Goal: Information Seeking & Learning: Learn about a topic

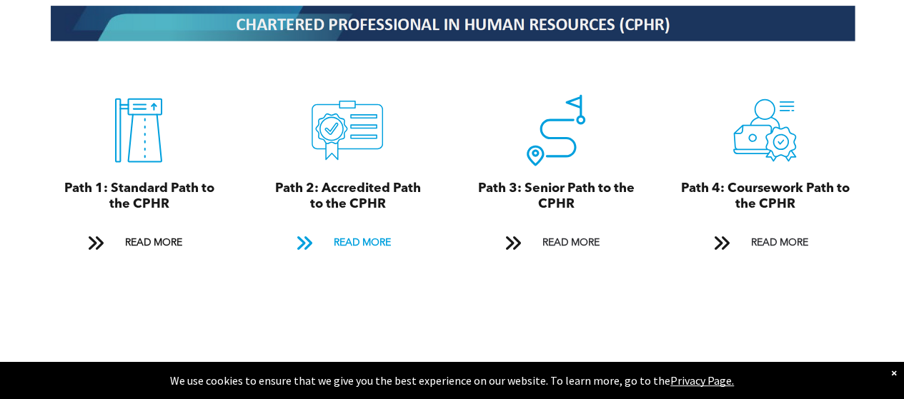
scroll to position [1572, 0]
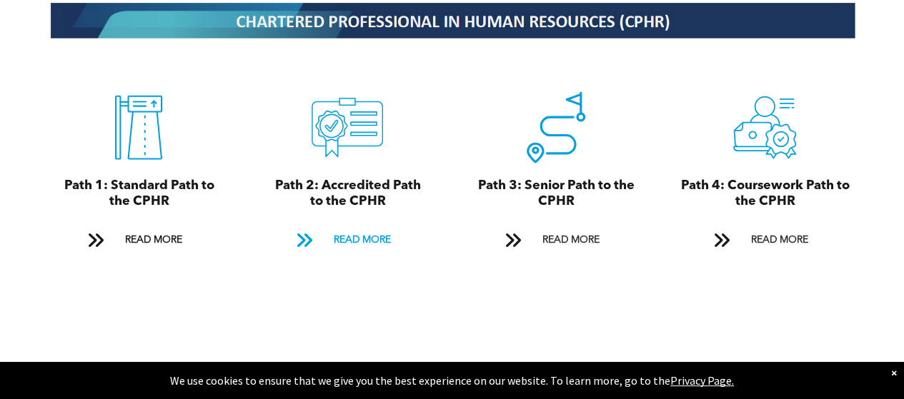
click at [363, 227] on span "READ MORE" at bounding box center [361, 240] width 67 height 26
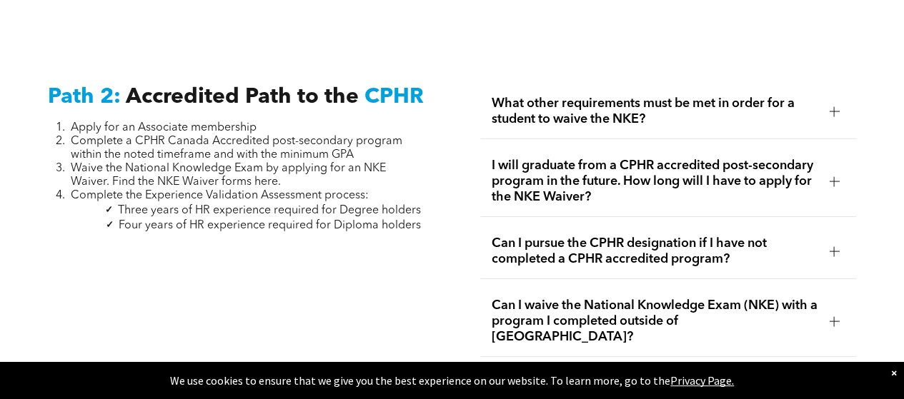
scroll to position [2236, 0]
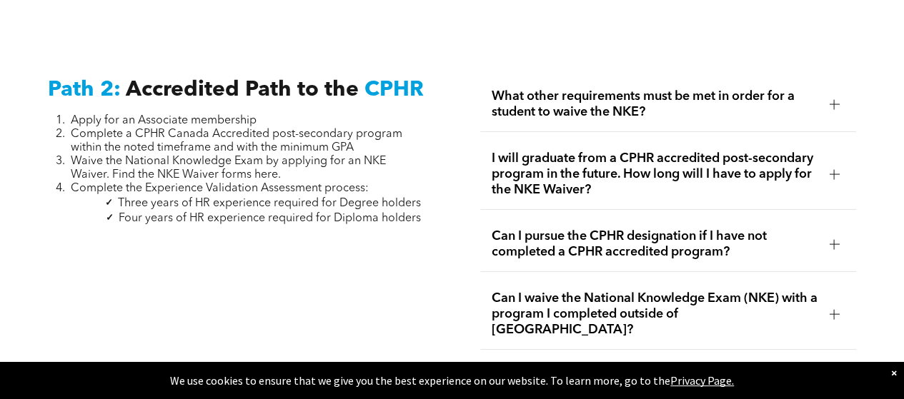
click at [829, 99] on div at bounding box center [834, 104] width 10 height 10
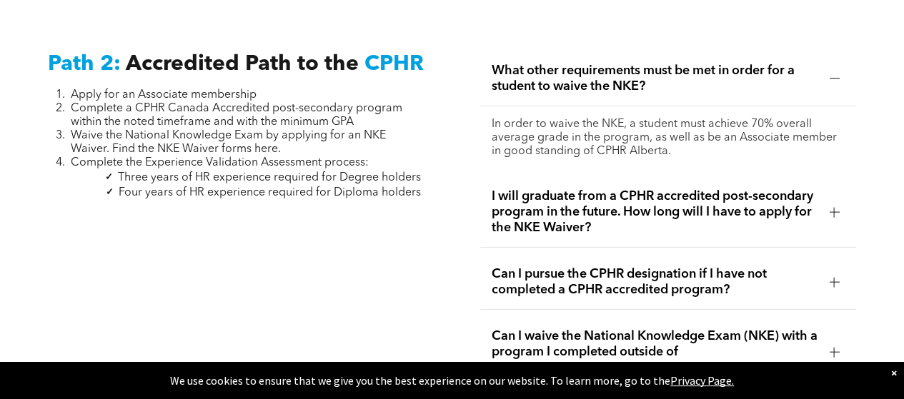
scroll to position [2283, 0]
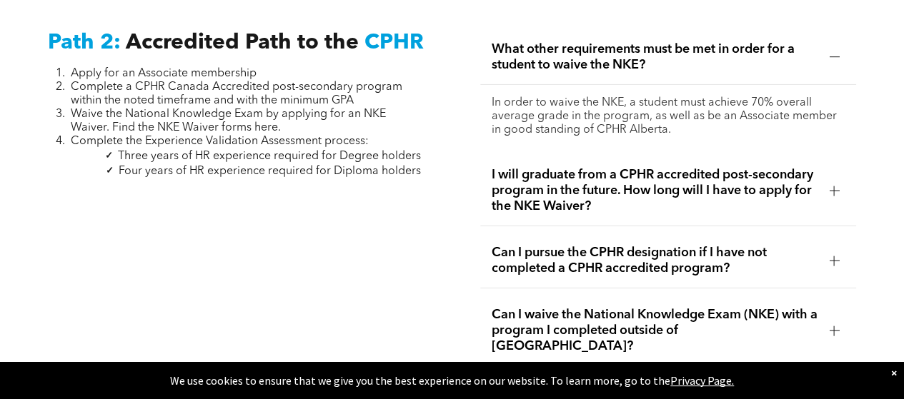
click at [835, 52] on div at bounding box center [833, 56] width 21 height 21
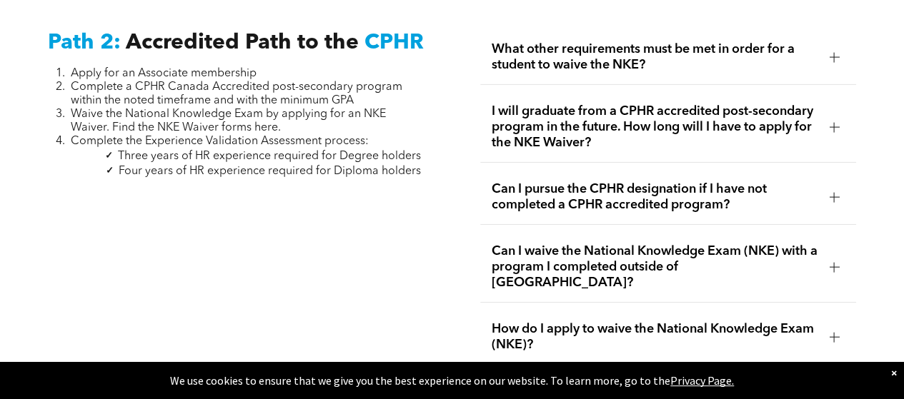
click at [837, 122] on div at bounding box center [834, 127] width 10 height 10
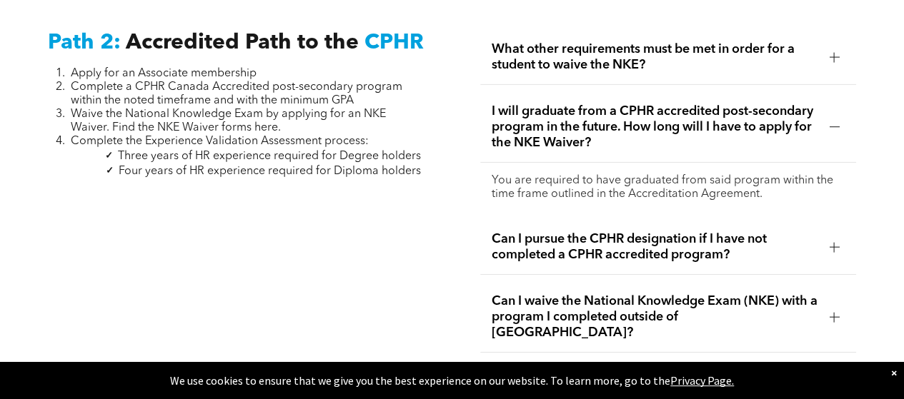
click at [829, 122] on div at bounding box center [834, 127] width 10 height 10
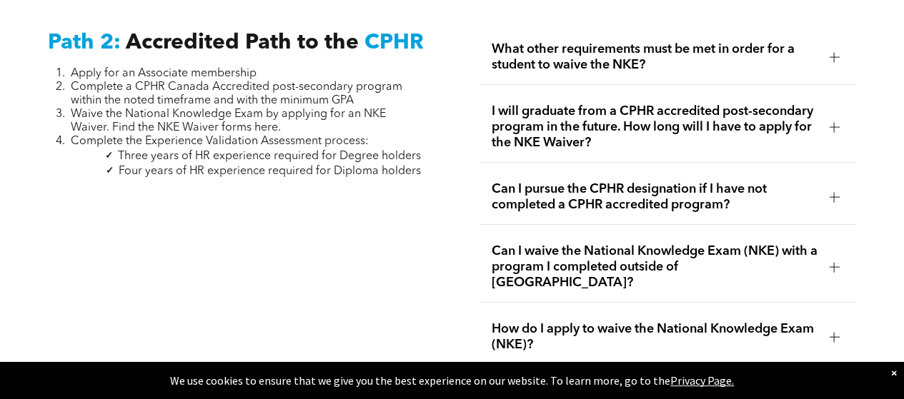
click at [833, 186] on div at bounding box center [833, 196] width 21 height 21
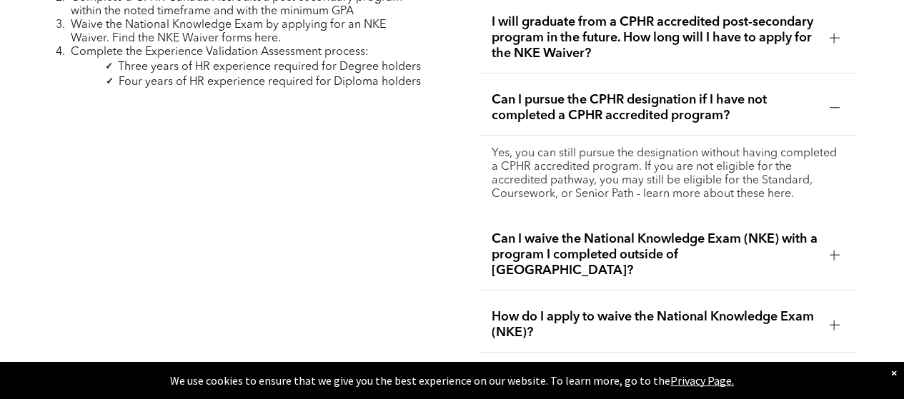
scroll to position [2381, 0]
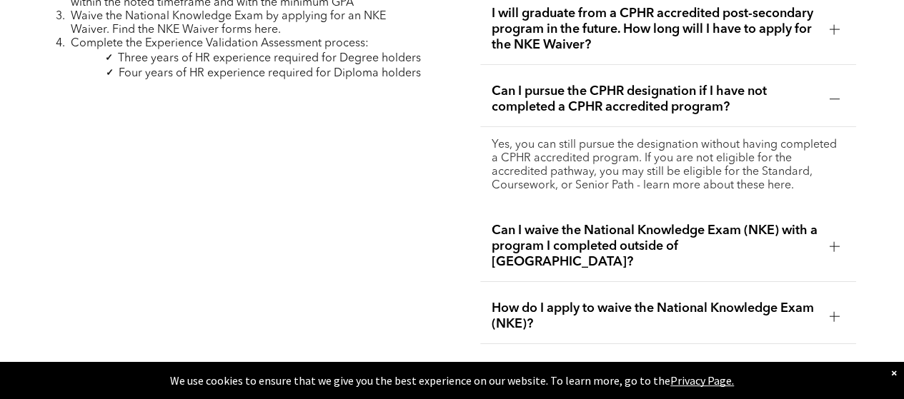
click at [834, 108] on div "Can I pursue the CPHR designation if I have not completed a CPHR accredited pro…" at bounding box center [668, 99] width 377 height 55
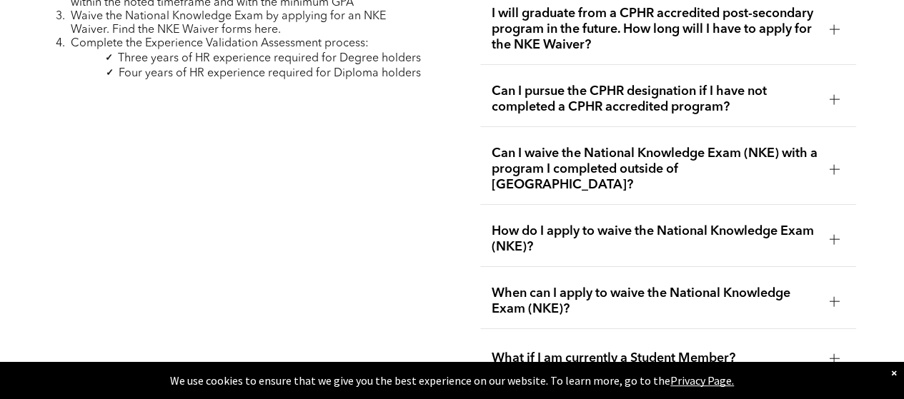
click at [821, 145] on div "Can I waive the National Knowledge Exam (NKE) with a program I completed outsid…" at bounding box center [668, 169] width 377 height 71
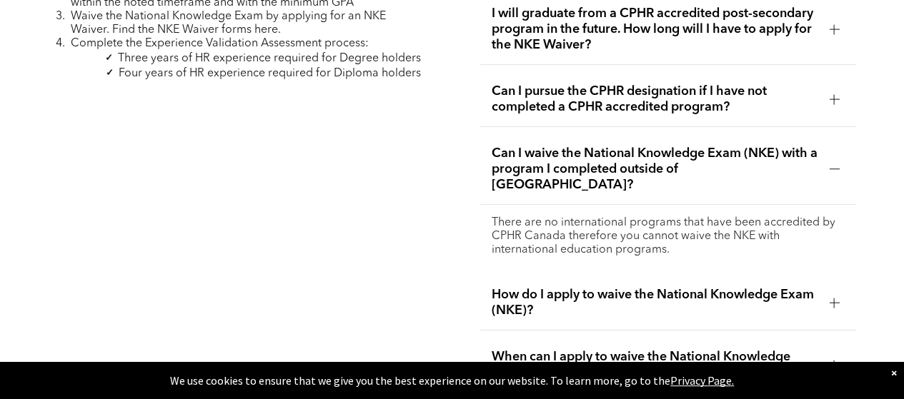
click at [821, 142] on div "Can I waive the National Knowledge Exam (NKE) with a program I completed outsid…" at bounding box center [668, 169] width 377 height 71
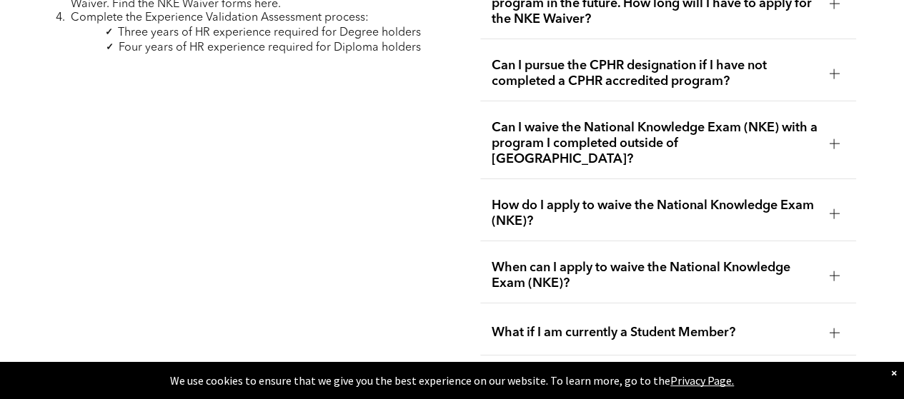
scroll to position [2476, 0]
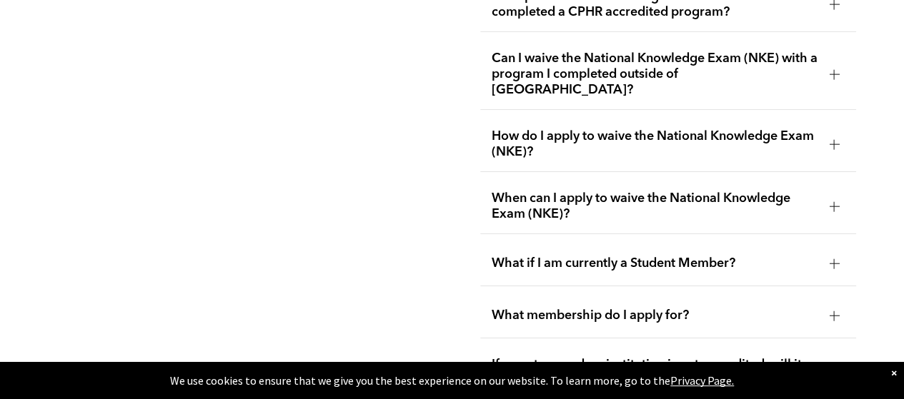
click at [821, 117] on div "How do I apply to waive the National Knowledge Exam (NKE)?" at bounding box center [668, 144] width 377 height 55
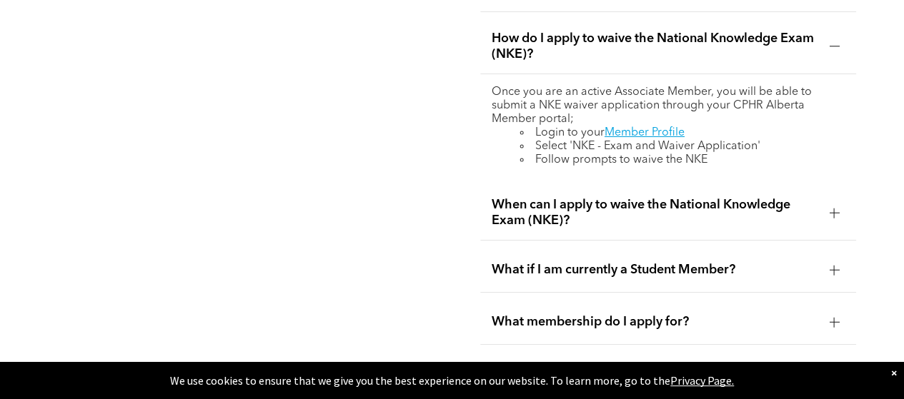
scroll to position [2598, 0]
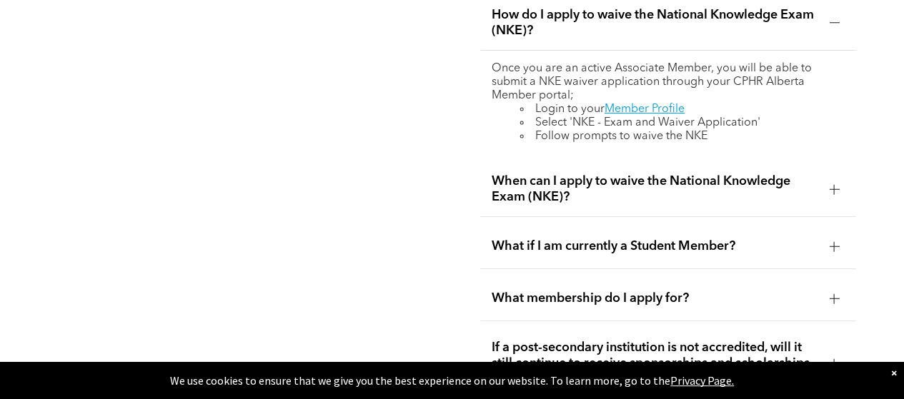
click at [842, 179] on div at bounding box center [833, 189] width 21 height 21
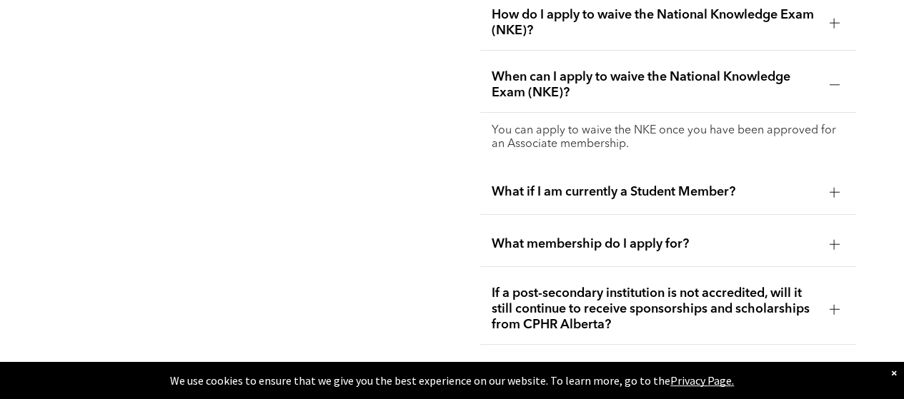
click at [807, 184] on span "What if I am currently a Student Member?" at bounding box center [655, 192] width 326 height 16
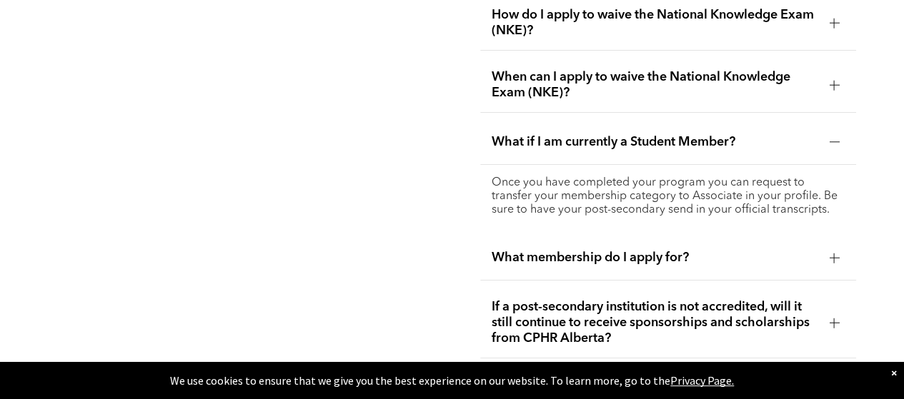
click at [832, 131] on div at bounding box center [833, 141] width 21 height 21
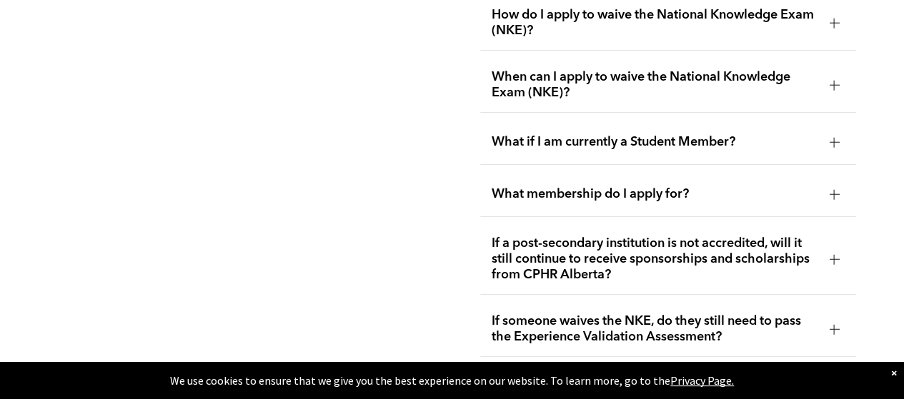
click at [826, 184] on div at bounding box center [833, 194] width 21 height 21
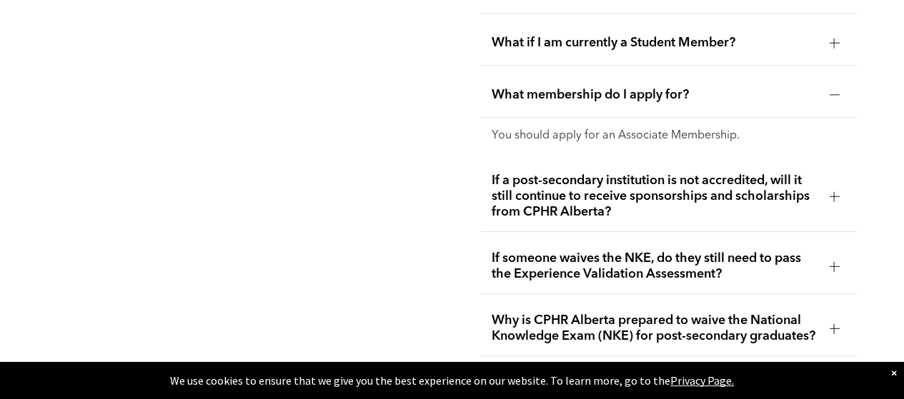
scroll to position [2701, 0]
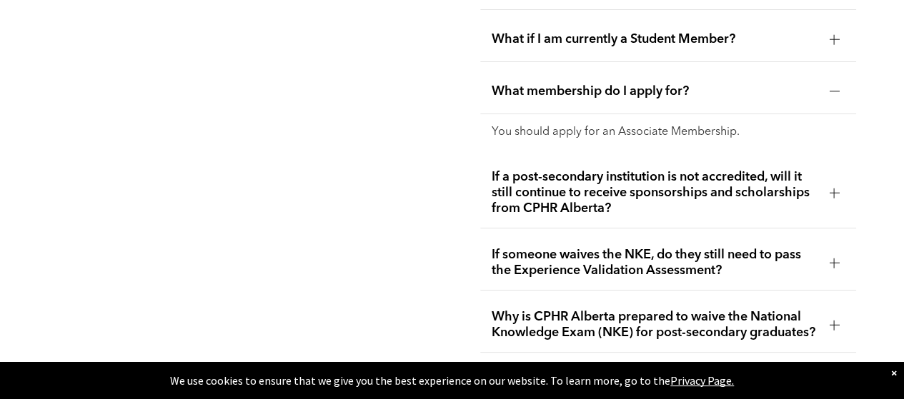
click at [835, 86] on div at bounding box center [834, 91] width 10 height 10
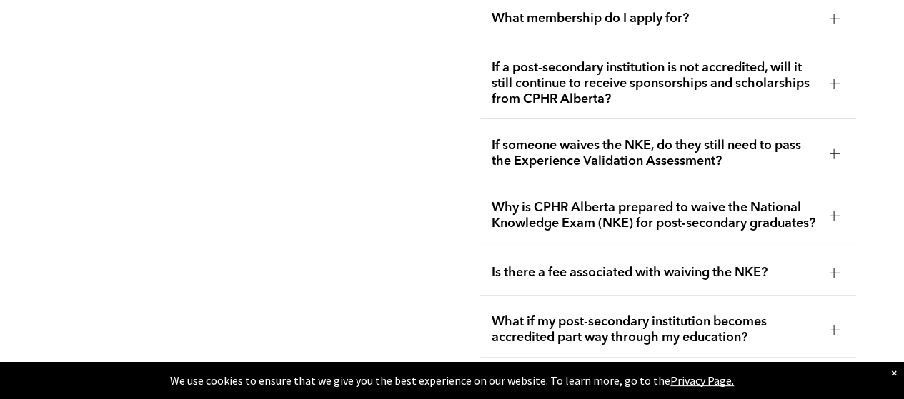
scroll to position [2786, 0]
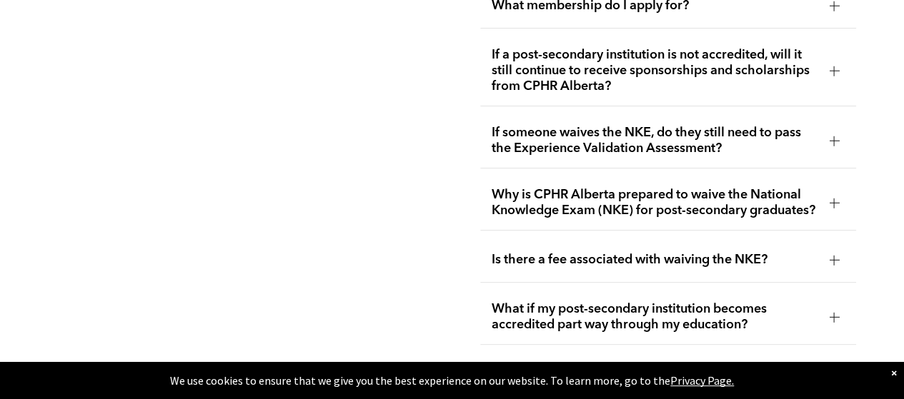
click at [816, 125] on span "If someone waives the NKE, do they still need to pass the Experience Validation…" at bounding box center [655, 140] width 326 height 31
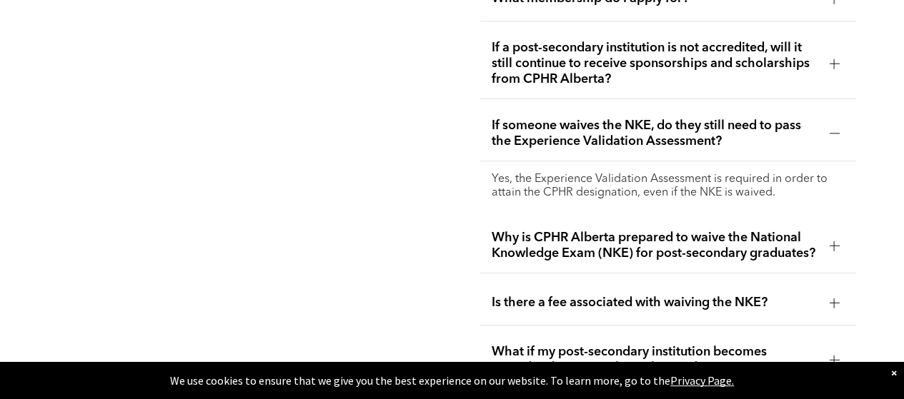
scroll to position [2819, 0]
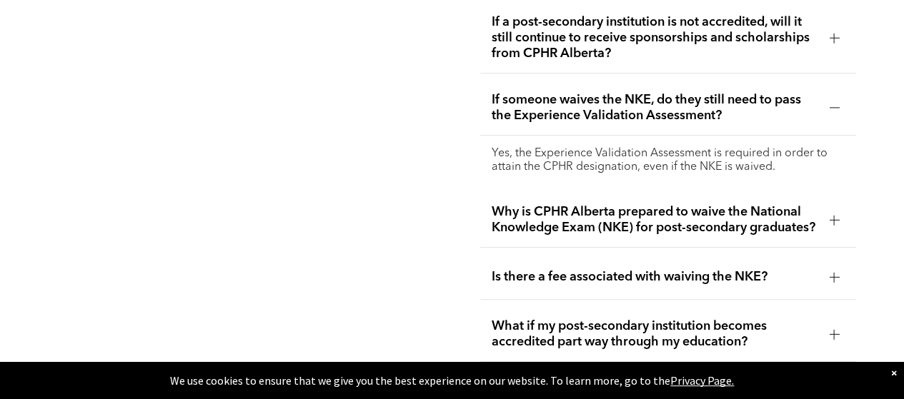
click at [839, 96] on div "If someone waives the NKE, do they still need to pass the Experience Validation…" at bounding box center [668, 108] width 377 height 55
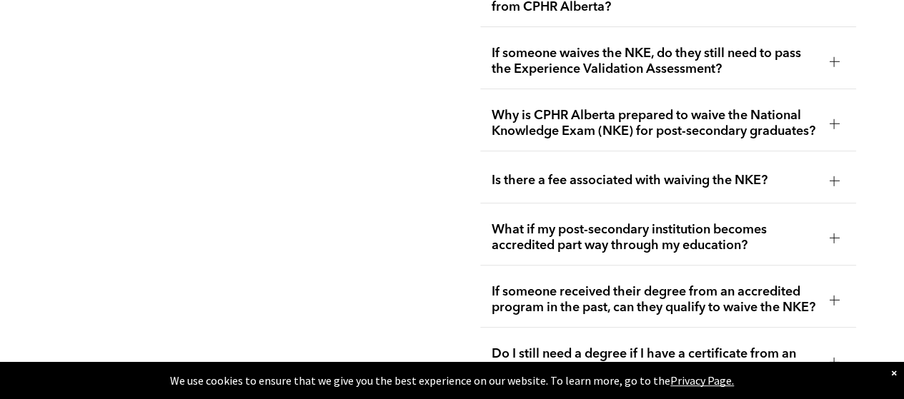
scroll to position [2867, 0]
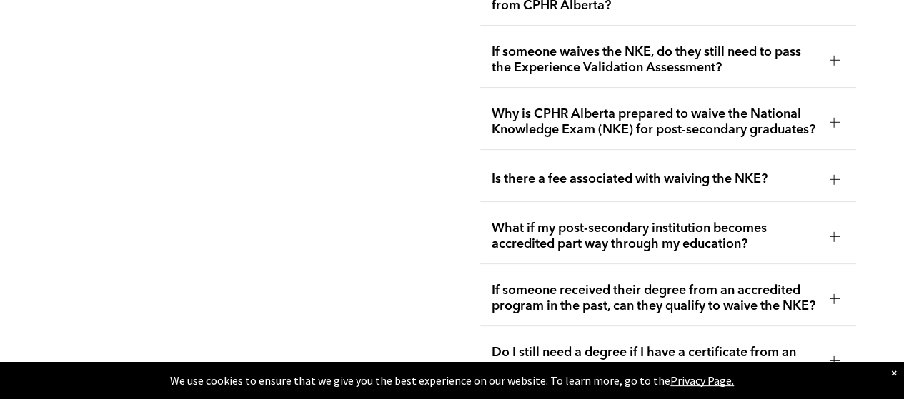
click at [815, 106] on span "Why is CPHR Alberta prepared to waive the National Knowledge Exam (NKE) for pos…" at bounding box center [655, 121] width 326 height 31
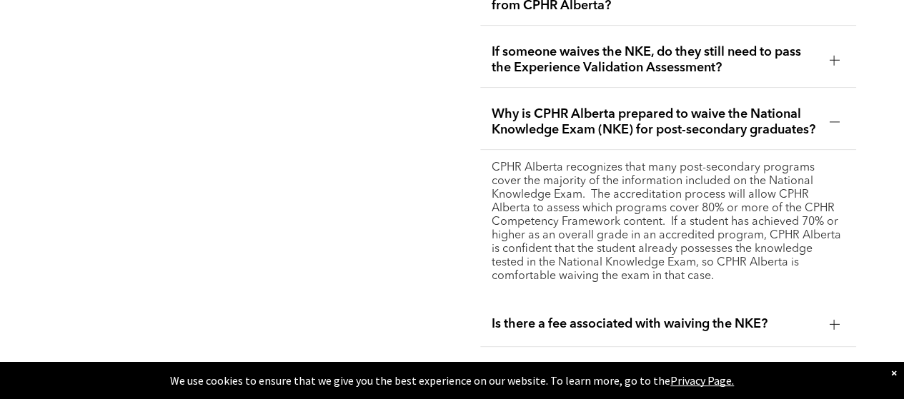
click at [844, 105] on div "Why is CPHR Alberta prepared to waive the National Knowledge Exam (NKE) for pos…" at bounding box center [668, 122] width 377 height 55
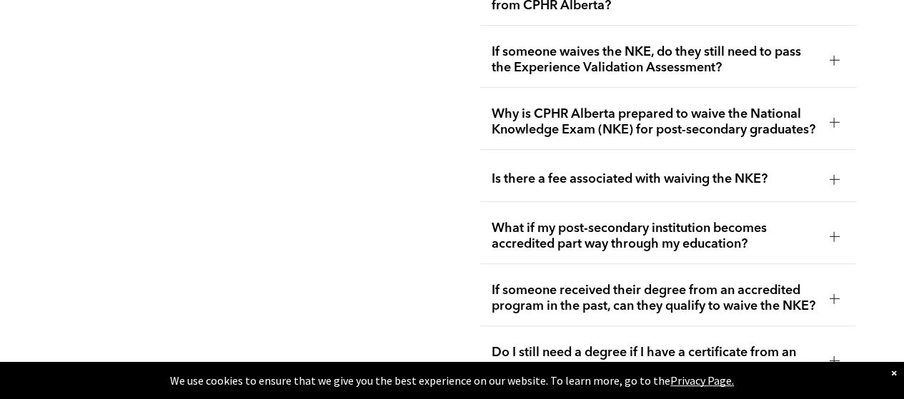
click at [834, 179] on div at bounding box center [834, 179] width 10 height 1
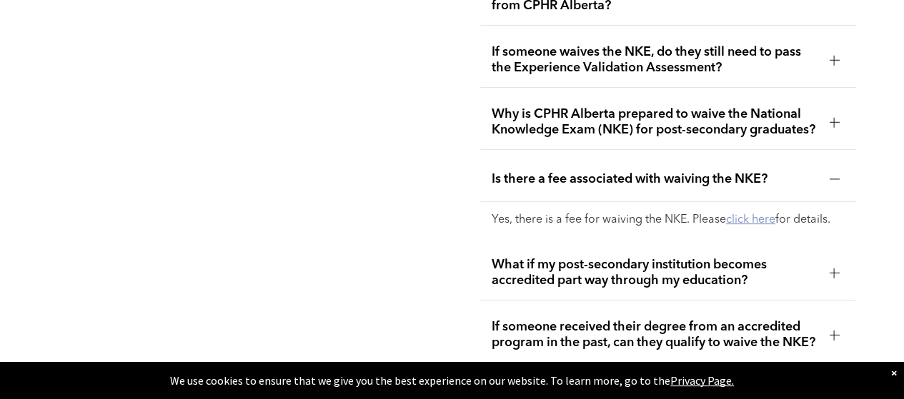
click at [744, 214] on link "click here" at bounding box center [750, 219] width 49 height 11
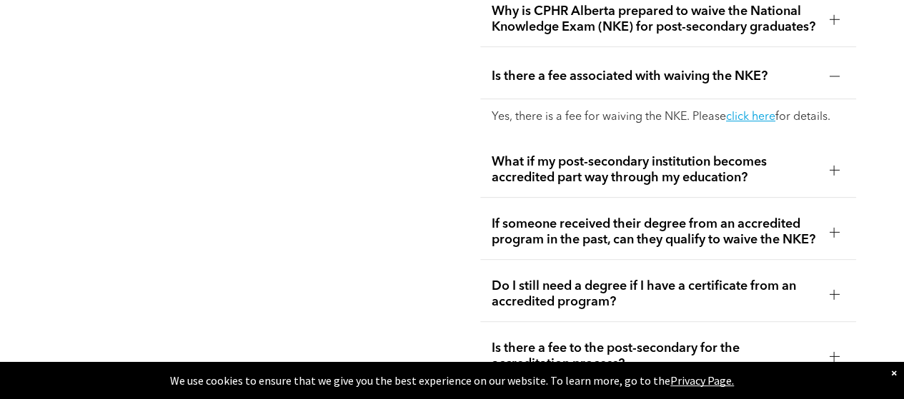
scroll to position [3015, 0]
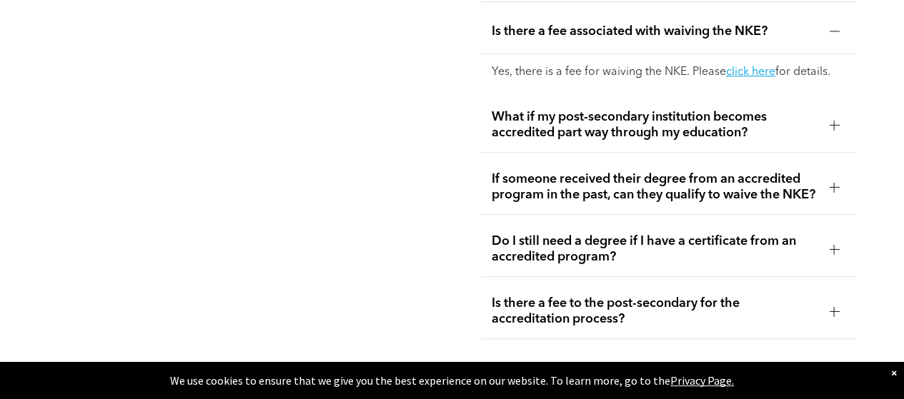
click at [826, 179] on div at bounding box center [833, 186] width 21 height 21
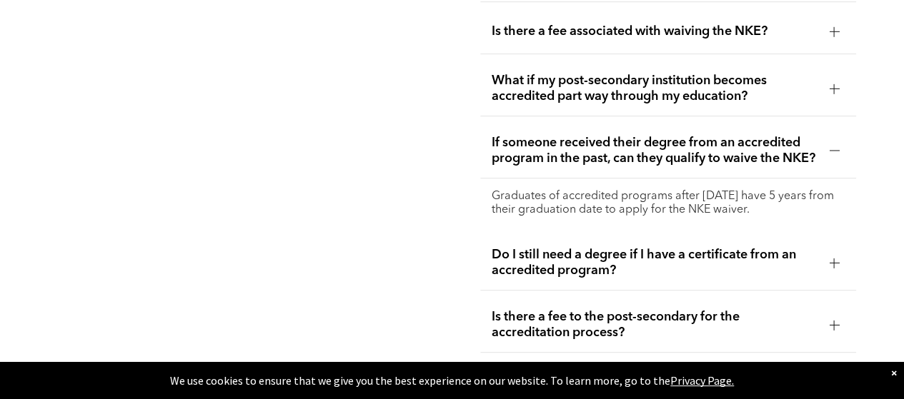
click at [800, 156] on span "If someone received their degree from an accredited program in the past, can th…" at bounding box center [655, 150] width 326 height 31
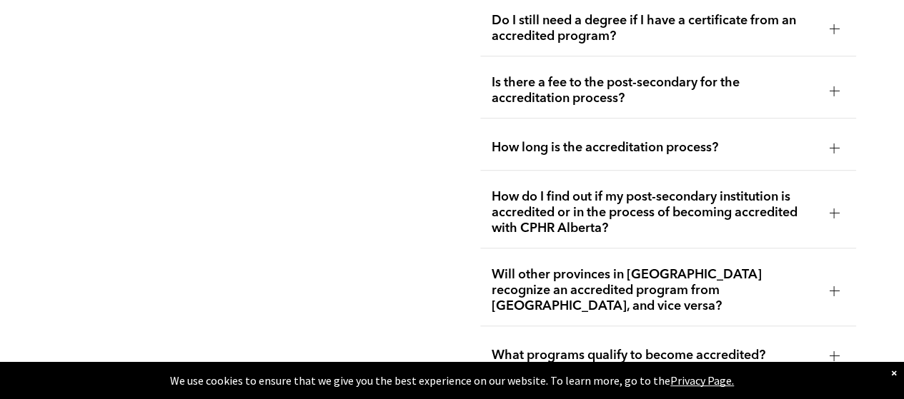
scroll to position [3208, 0]
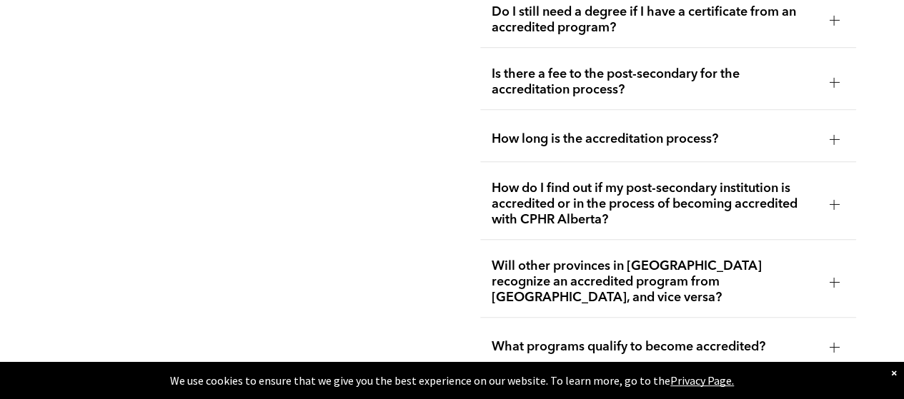
click at [832, 141] on div at bounding box center [834, 139] width 10 height 10
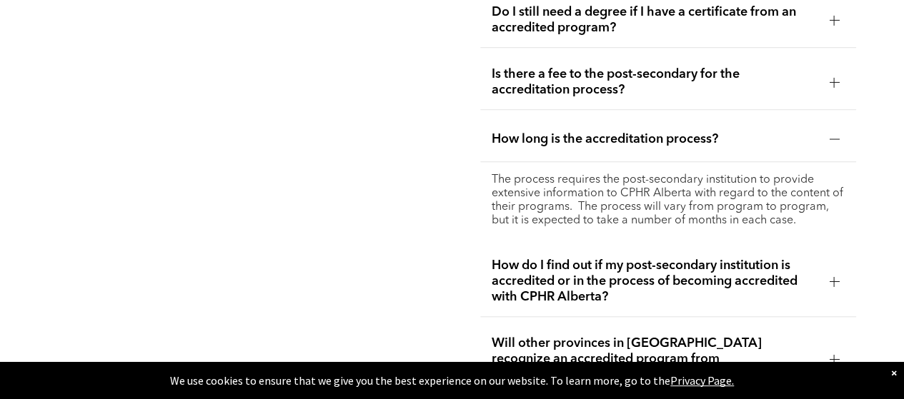
click at [843, 139] on div at bounding box center [833, 139] width 21 height 21
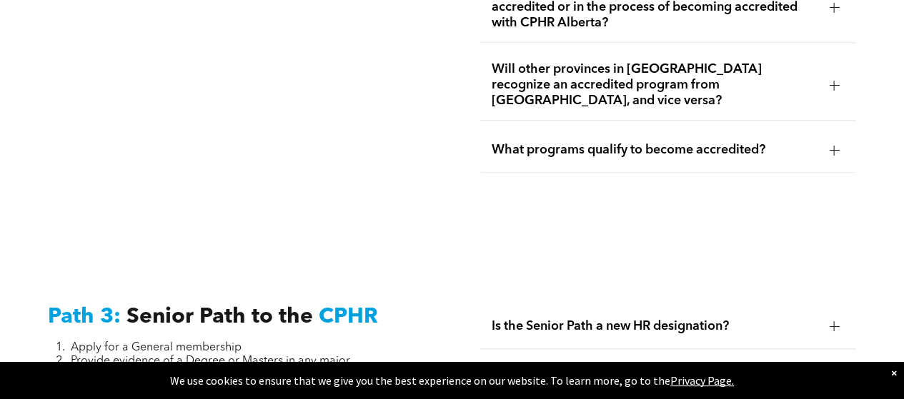
scroll to position [3412, 0]
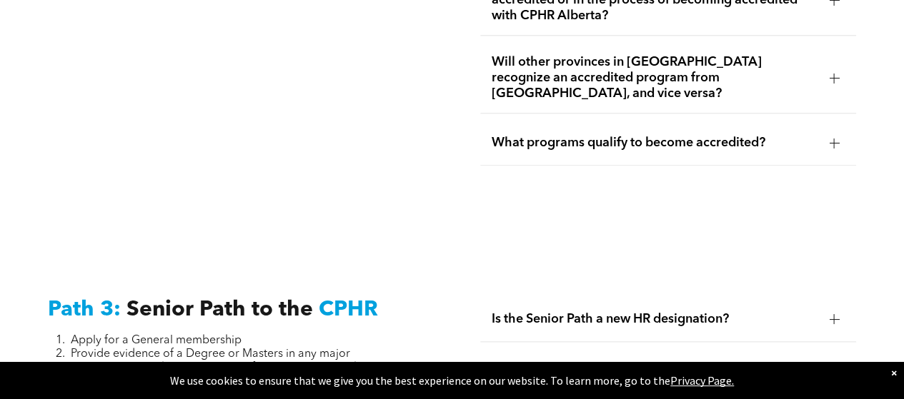
click at [831, 78] on div at bounding box center [834, 78] width 10 height 1
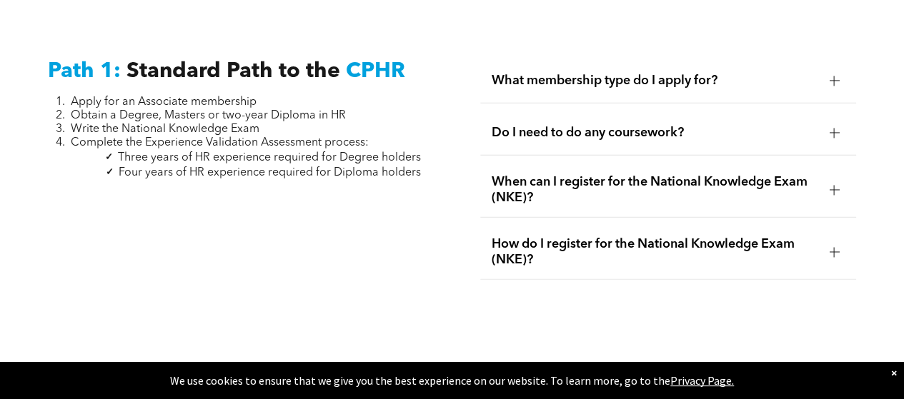
scroll to position [1902, 0]
click at [827, 163] on div "When can I register for the National Knowledge Exam (NKE)?" at bounding box center [668, 190] width 377 height 55
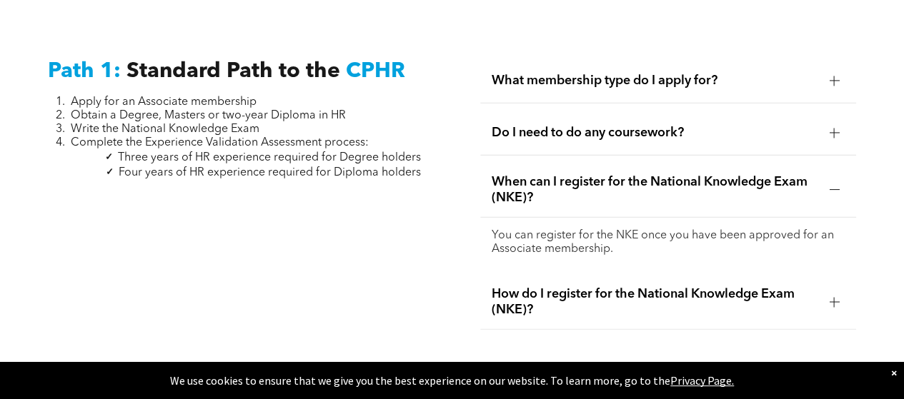
click at [823, 179] on div at bounding box center [833, 189] width 21 height 21
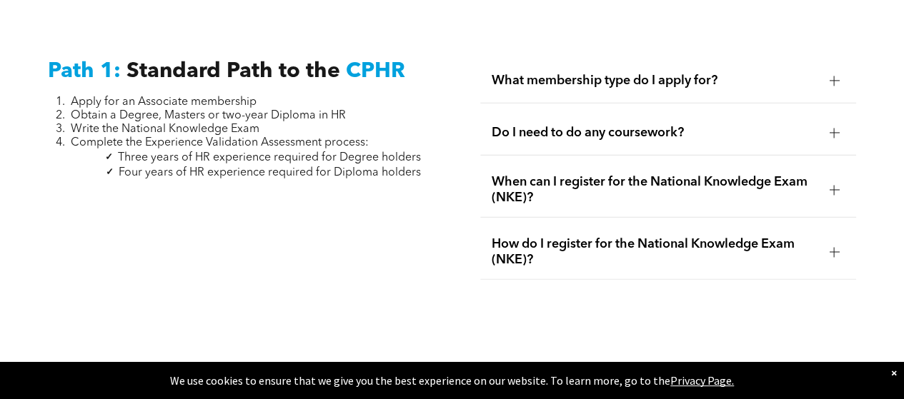
click at [810, 239] on span "How do I register for the National Knowledge Exam (NKE)?" at bounding box center [655, 251] width 326 height 31
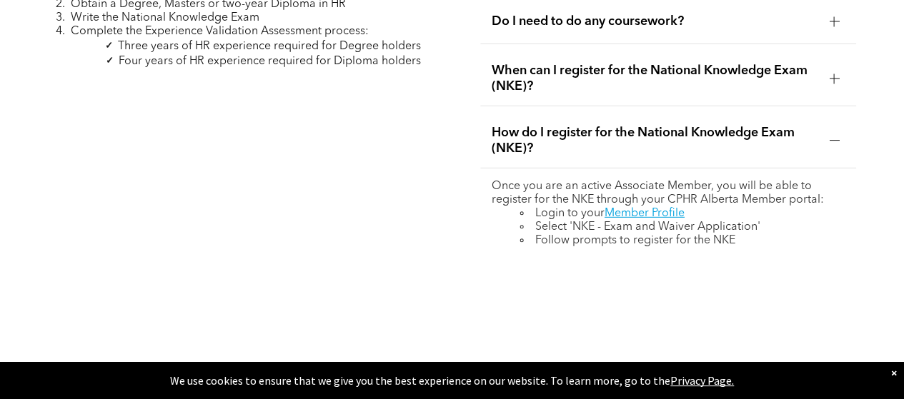
scroll to position [2030, 0]
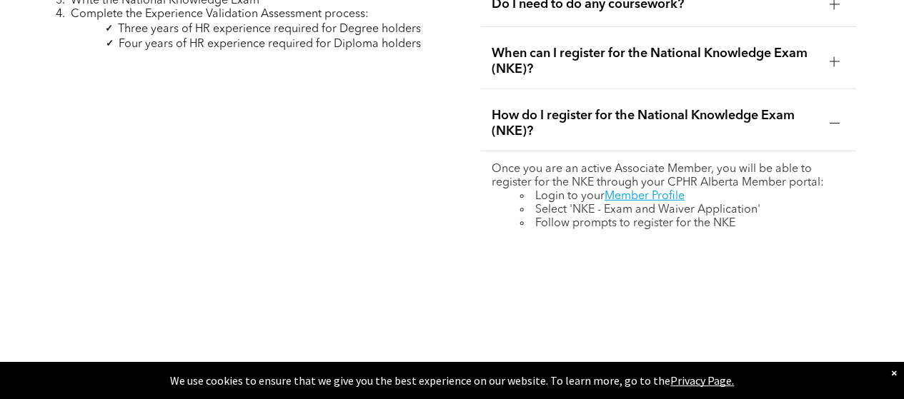
click at [836, 119] on div at bounding box center [834, 124] width 10 height 10
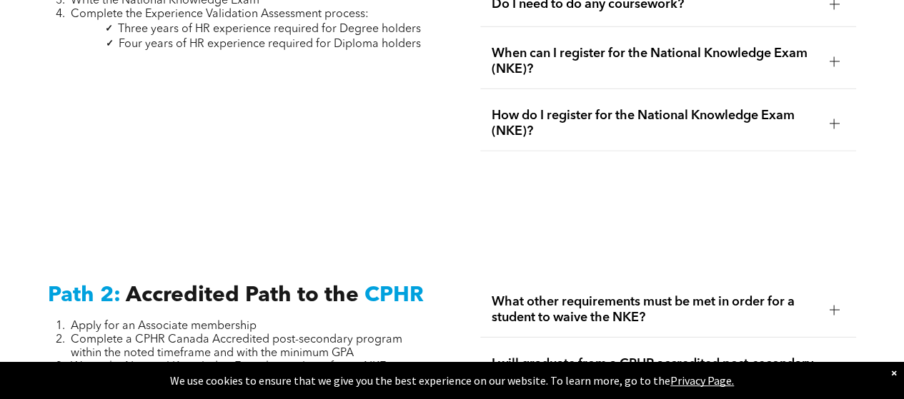
click at [832, 119] on div at bounding box center [834, 124] width 10 height 10
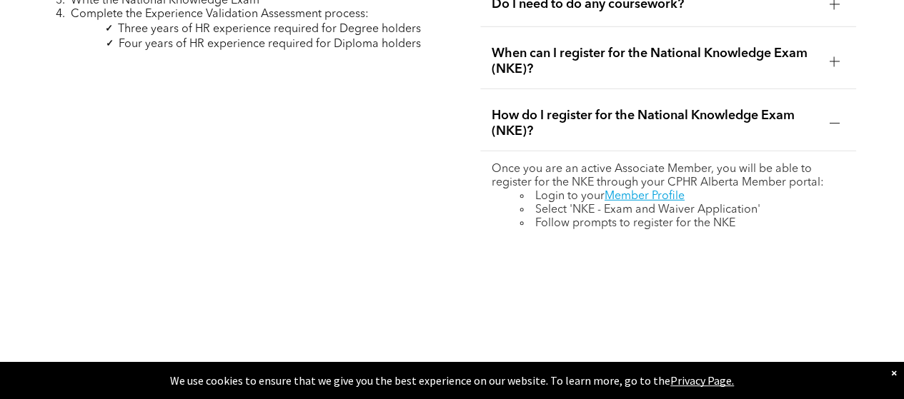
click at [831, 117] on div at bounding box center [833, 123] width 21 height 21
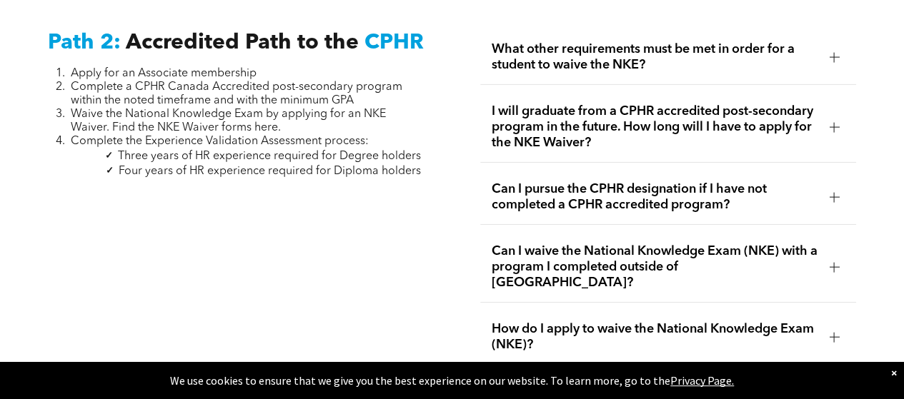
scroll to position [2285, 0]
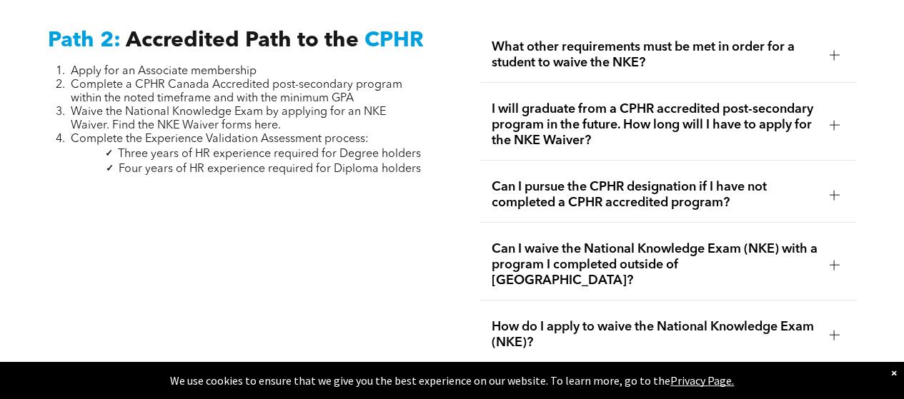
click at [839, 56] on div "What other requirements must be met in order for a student to waive the NKE?" at bounding box center [668, 55] width 377 height 55
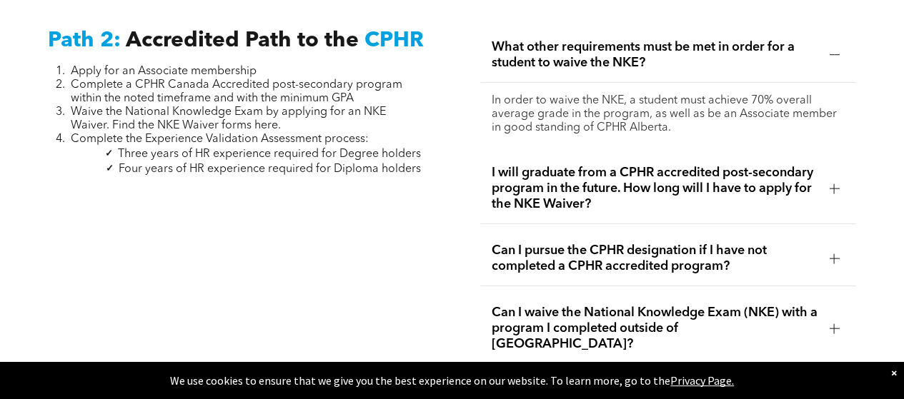
click at [838, 58] on div "What other requirements must be met in order for a student to waive the NKE?" at bounding box center [668, 55] width 377 height 55
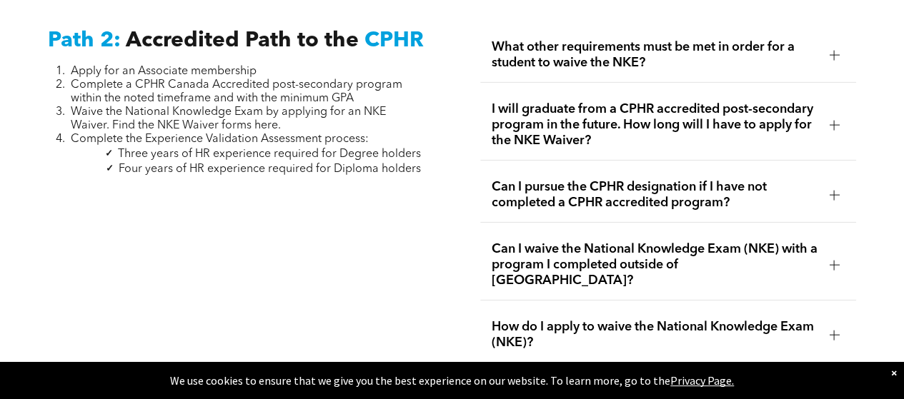
click at [827, 114] on div at bounding box center [833, 124] width 21 height 21
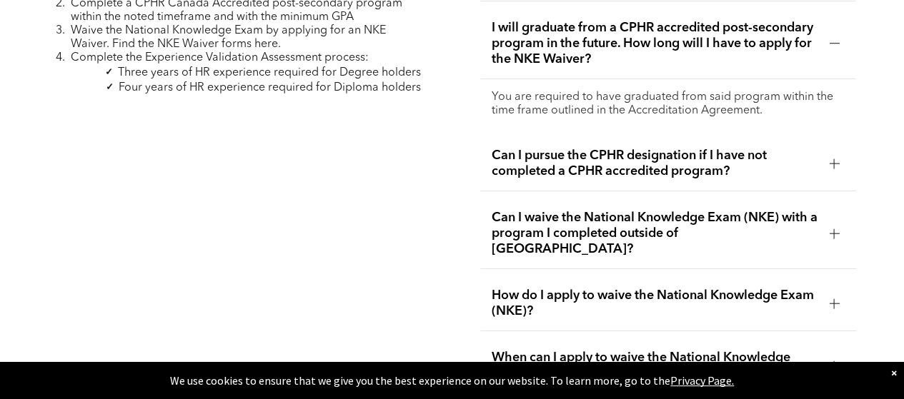
scroll to position [2369, 0]
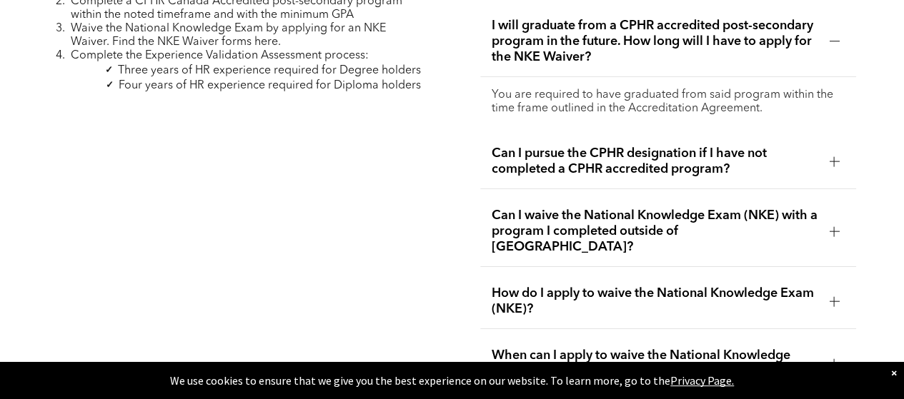
click at [837, 41] on div at bounding box center [834, 41] width 10 height 1
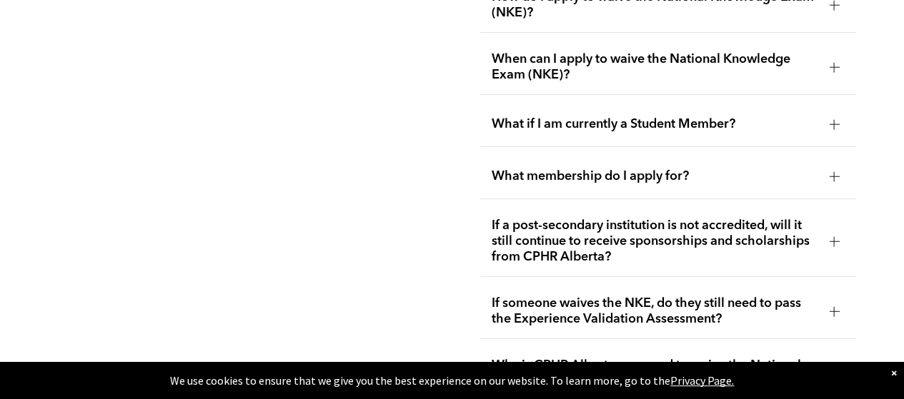
scroll to position [2616, 0]
click at [752, 116] on span "What if I am currently a Student Member?" at bounding box center [655, 124] width 326 height 16
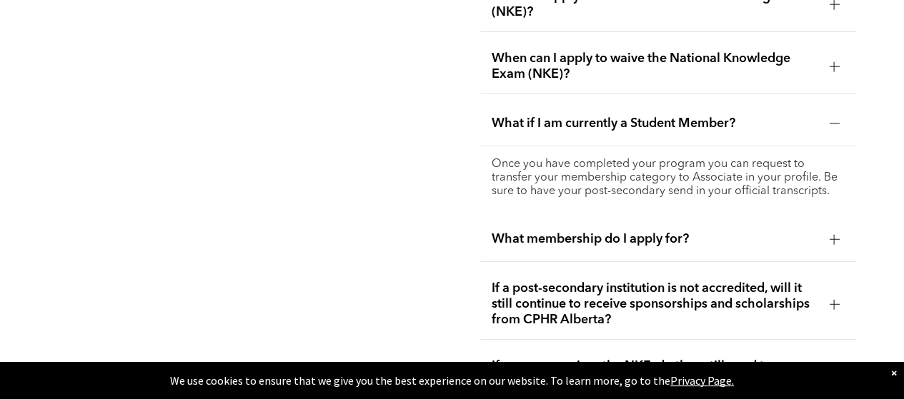
click at [753, 116] on span "What if I am currently a Student Member?" at bounding box center [655, 124] width 326 height 16
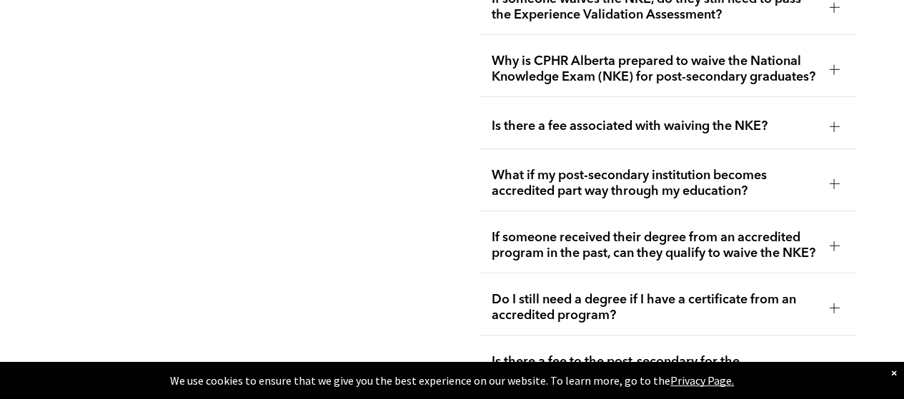
scroll to position [2928, 0]
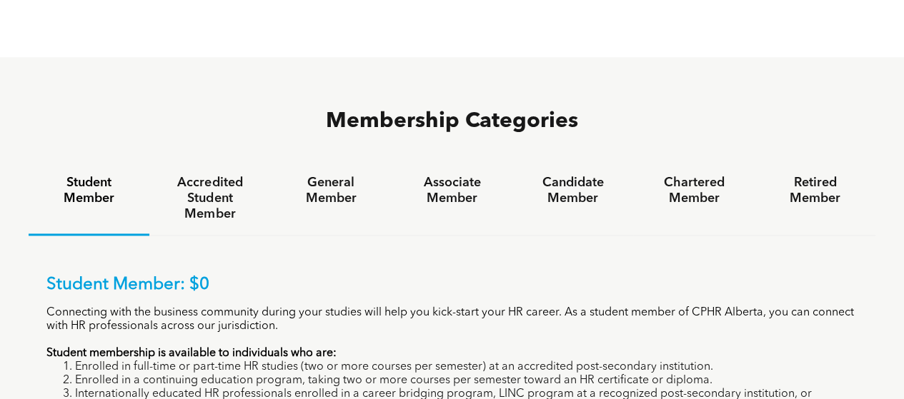
scroll to position [838, 0]
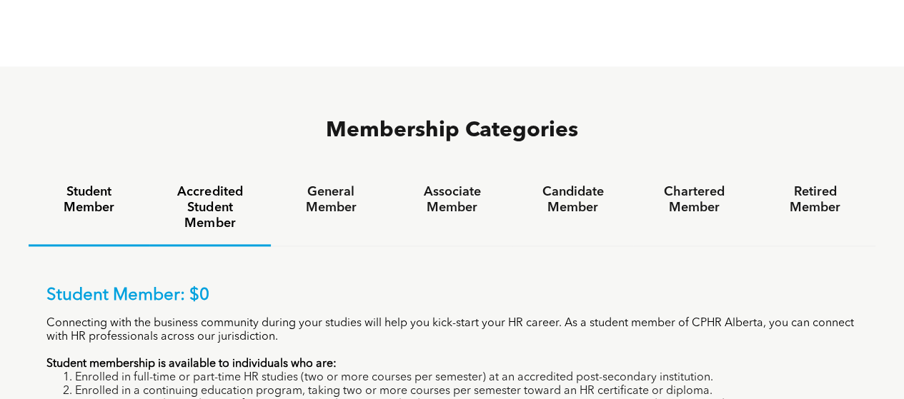
click at [216, 184] on h4 "Accredited Student Member" at bounding box center [209, 207] width 95 height 47
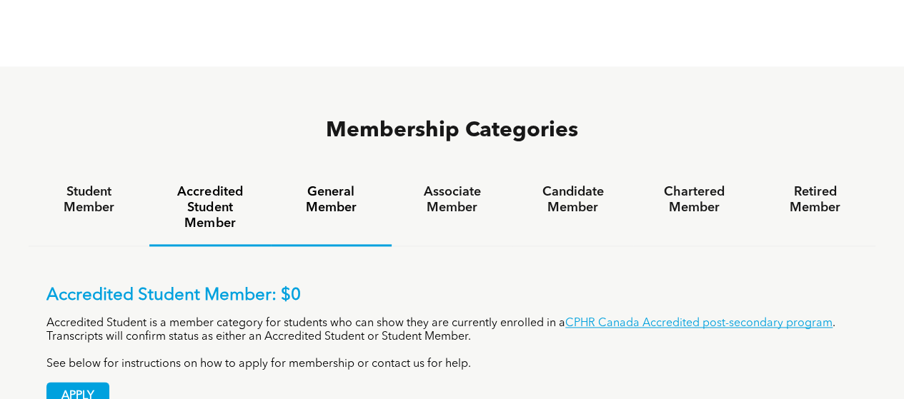
click at [340, 171] on div "General Member" at bounding box center [331, 208] width 121 height 75
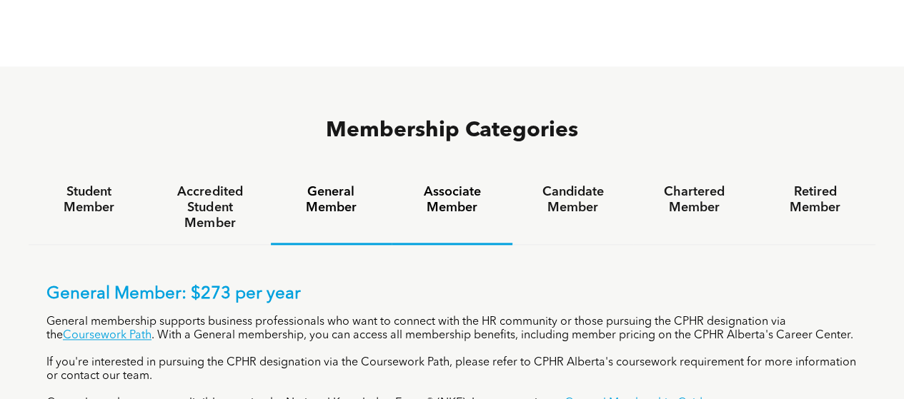
click at [464, 184] on h4 "Associate Member" at bounding box center [451, 199] width 95 height 31
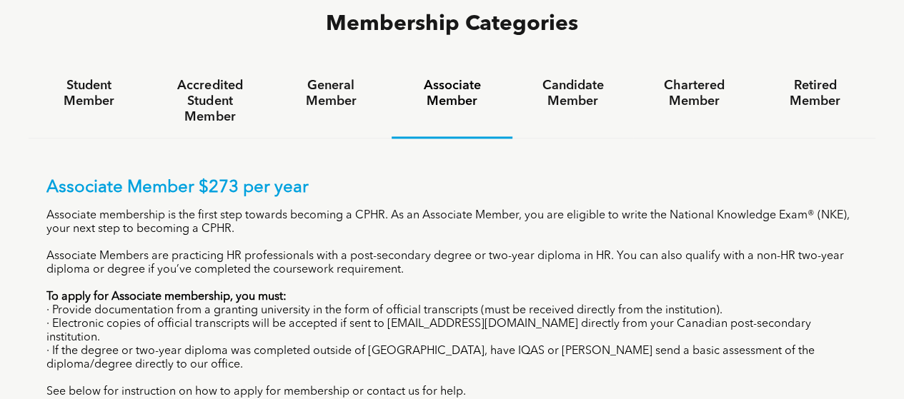
scroll to position [950, 0]
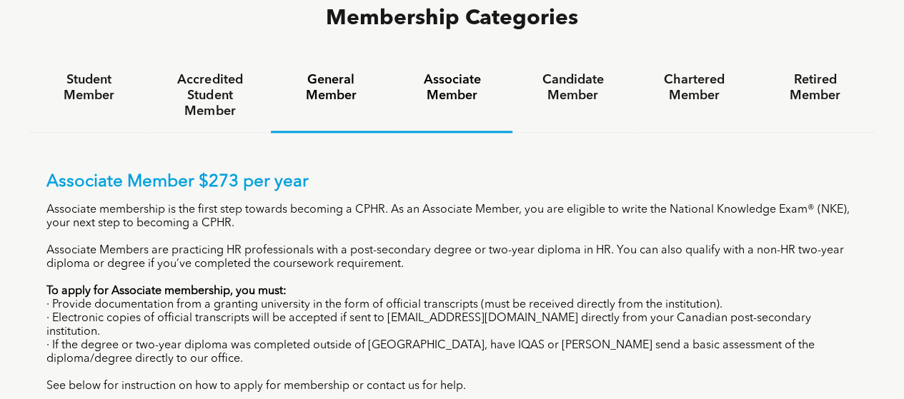
click at [326, 72] on h4 "General Member" at bounding box center [331, 87] width 95 height 31
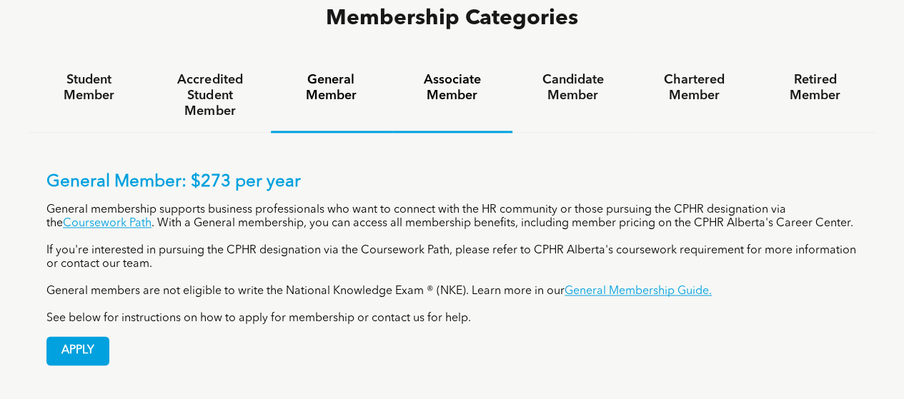
click at [430, 59] on div "Associate Member" at bounding box center [452, 96] width 121 height 74
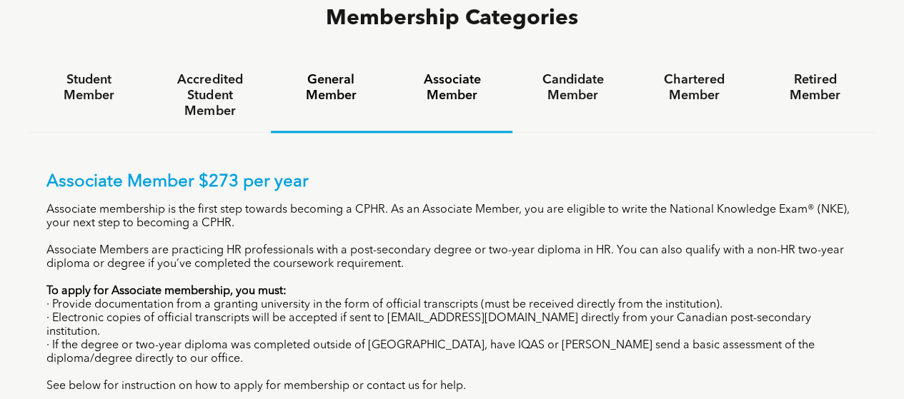
click at [316, 72] on h4 "General Member" at bounding box center [331, 87] width 95 height 31
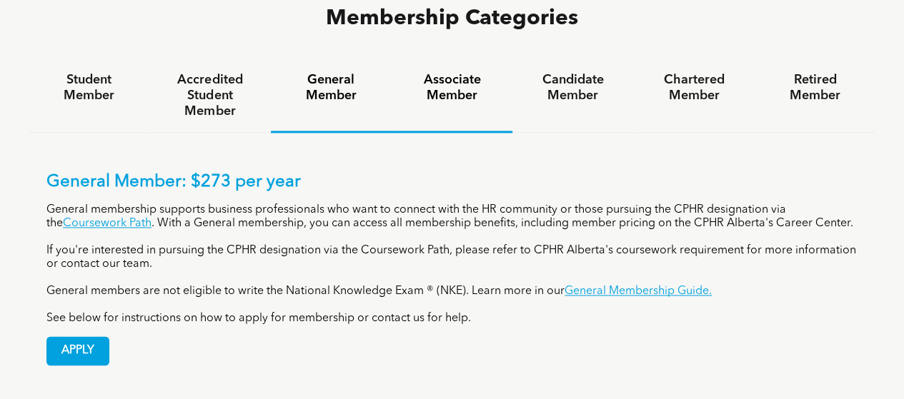
click at [428, 72] on h4 "Associate Member" at bounding box center [451, 87] width 95 height 31
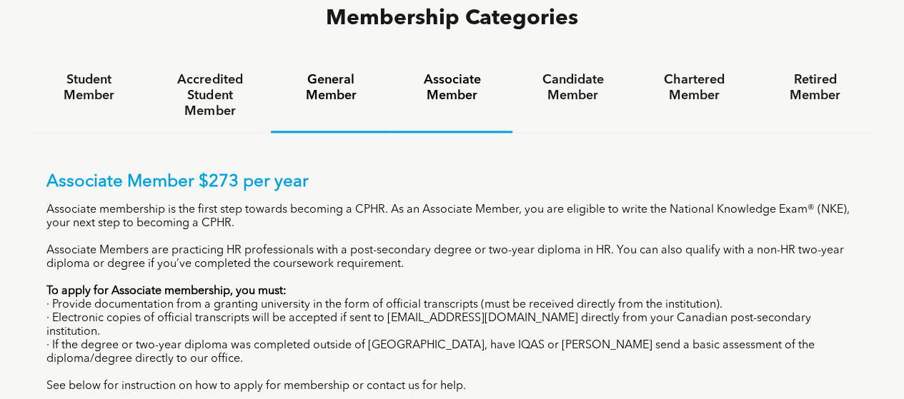
click at [290, 72] on h4 "General Member" at bounding box center [331, 87] width 95 height 31
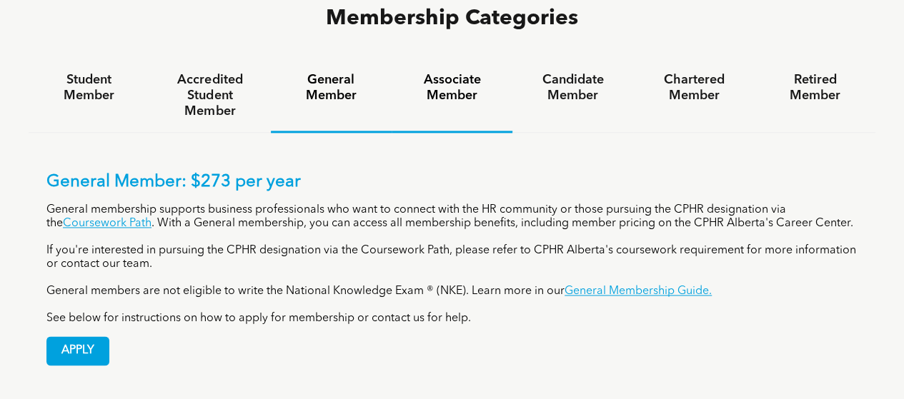
click at [437, 59] on div "Associate Member" at bounding box center [452, 96] width 121 height 74
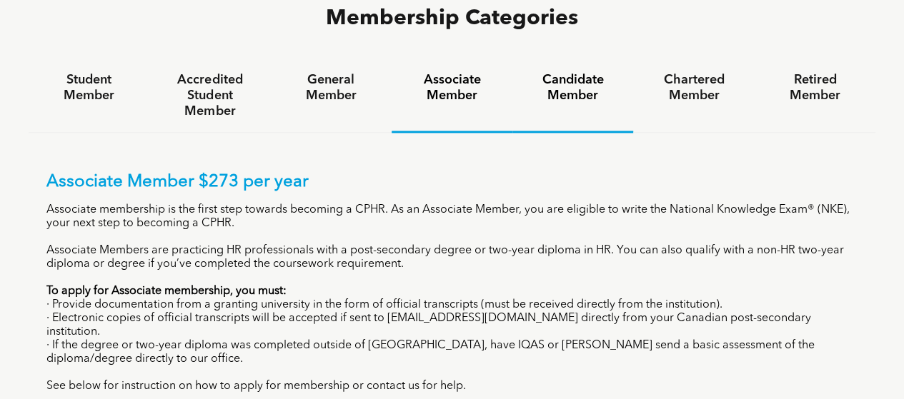
click at [562, 72] on h4 "Candidate Member" at bounding box center [572, 87] width 95 height 31
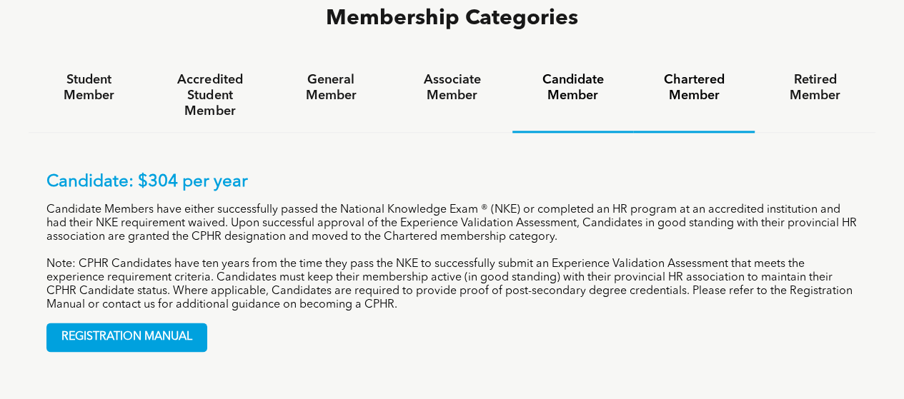
click at [690, 72] on h4 "Chartered Member" at bounding box center [693, 87] width 95 height 31
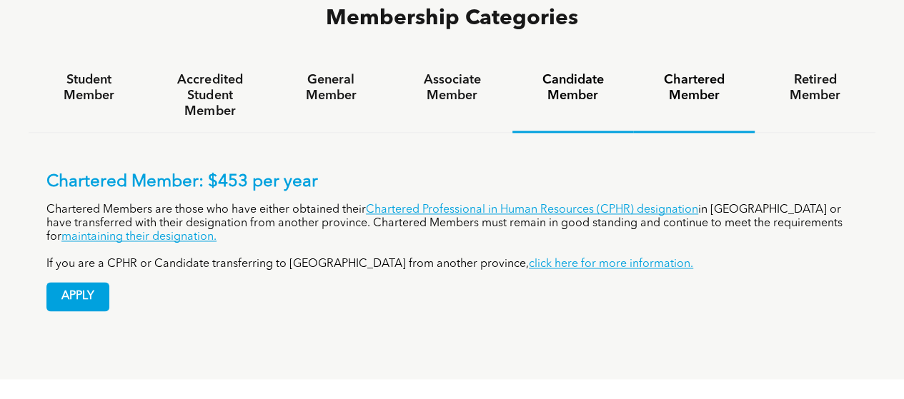
click at [599, 72] on h4 "Candidate Member" at bounding box center [572, 87] width 95 height 31
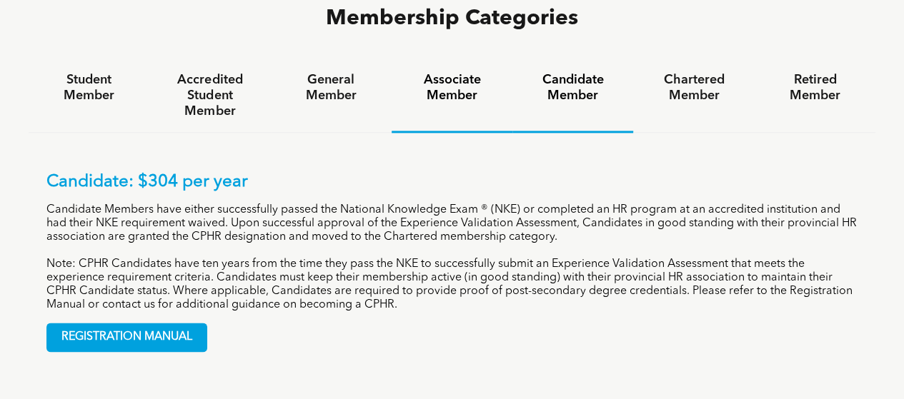
click at [457, 59] on div "Associate Member" at bounding box center [452, 96] width 121 height 74
